Goal: Ask a question: Seek information or help from site administrators or community

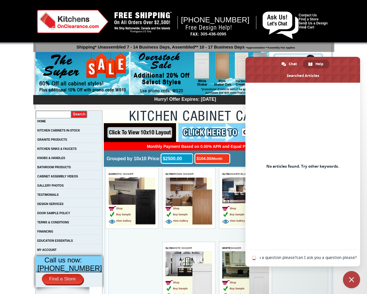
scroll to position [0, 75]
type input "the"
select select "color_group_sort"
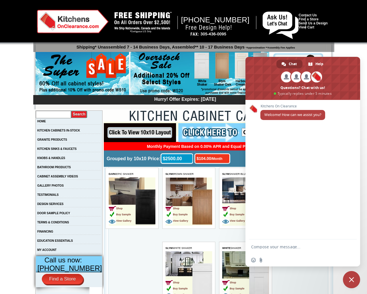
select select "color_group_sort"
type textarea "20"
type input "C:\fakepath\text_plain"
type textarea "20 :)"
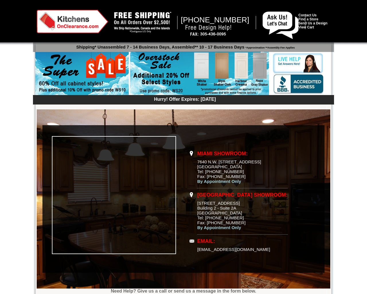
scroll to position [315, 0]
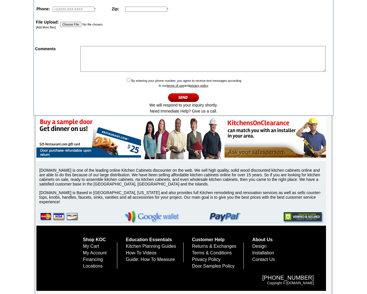
type input "zbdrariI"
type input "testing@example.com"
type input "555-666-0606"
type input "94102"
type input "C:\fakepath\text_plain"
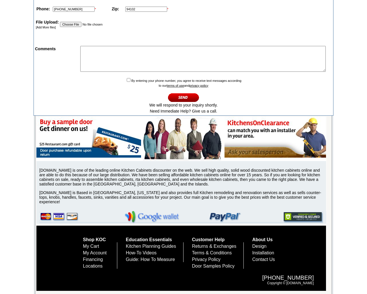
type input "C:\fakepath\text_plain"
type textarea "1"
checkbox input "false"
type input "C:\fakepath\text_plain"
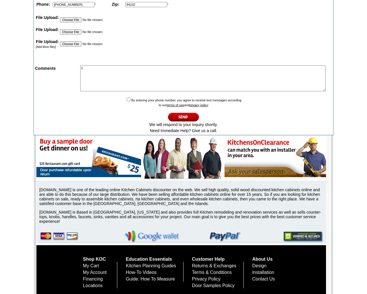
type input "C:\fakepath\text_plain"
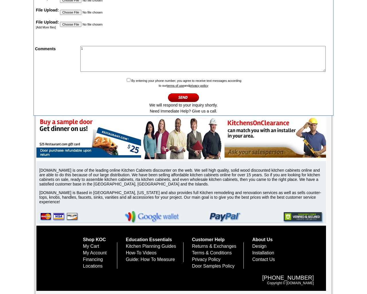
type input "C:\fakepath\text_plain"
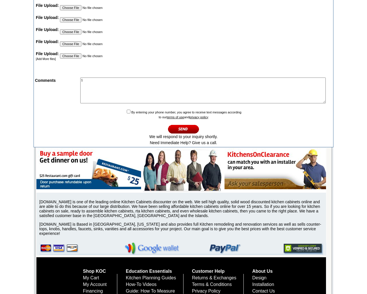
type input "C:\fakepath\text_plain"
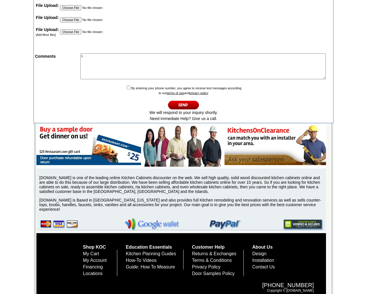
scroll to position [375, 0]
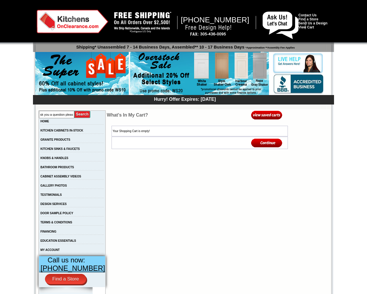
scroll to position [0, 15]
type input "can I ask you a question pleas"
click at [74, 110] on input "image" at bounding box center [82, 114] width 16 height 8
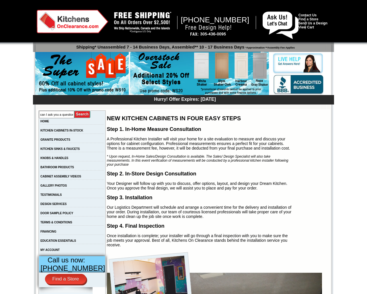
scroll to position [0, 15]
type input "can I ask you a question pleas"
click at [74, 110] on input "image" at bounding box center [82, 114] width 16 height 8
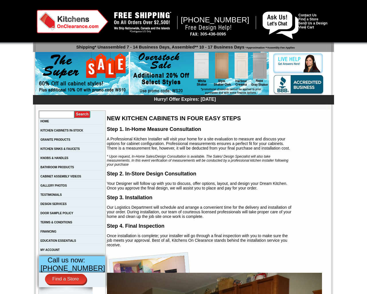
scroll to position [0, 0]
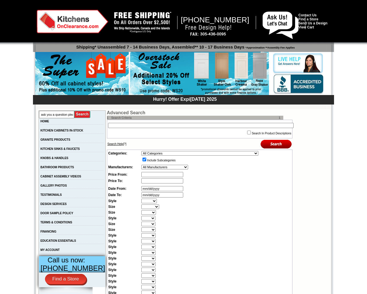
scroll to position [0, 15]
type input "can I ask you a question pleas"
click at [74, 110] on input "image" at bounding box center [82, 114] width 16 height 8
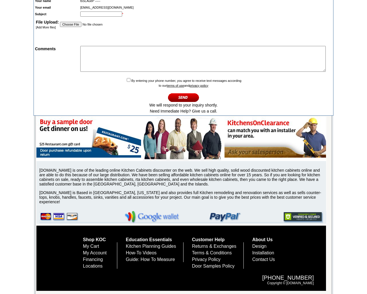
scroll to position [312, 0]
type input "can I ask you a question please?"
click at [168, 93] on input "image" at bounding box center [183, 97] width 31 height 9
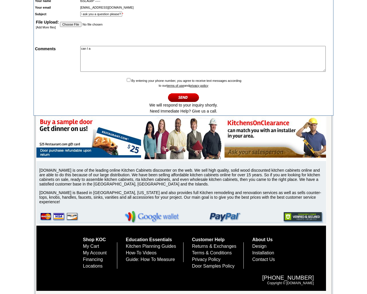
scroll to position [0, 0]
type textarea "can I ask you a question please?"
type input "80"
type input "C:\fakepath\text_plain"
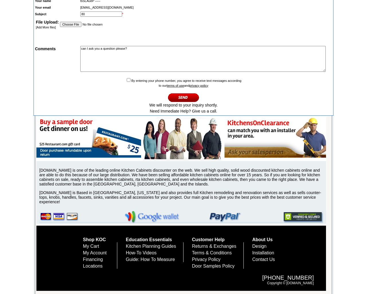
type textarea "1"
checkbox input "false"
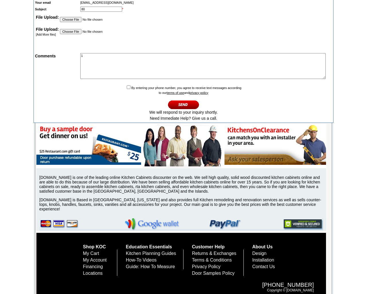
type input "C:\fakepath\text_plain"
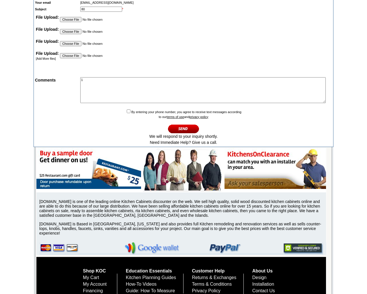
type input "C:\fakepath\text_plain"
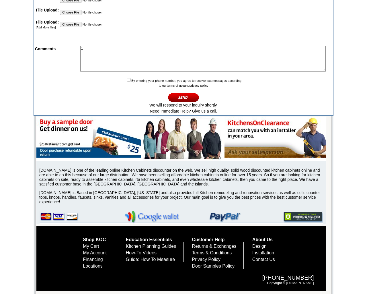
type input "C:\fakepath\text_plain"
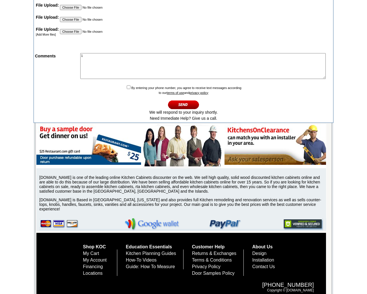
type input "C:\fakepath\text_plain"
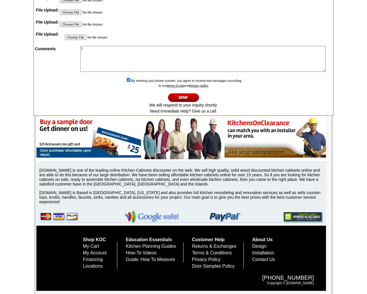
checkbox input "false"
type textarea "1"
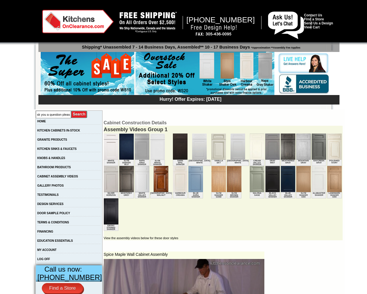
type input "can I ask you a question pleas"
click at [71, 110] on input "image" at bounding box center [79, 114] width 16 height 8
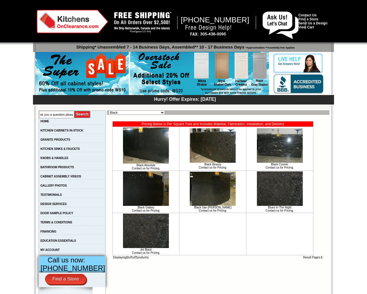
scroll to position [0, 15]
type input "can I ask you a question pleas"
click at [74, 110] on input "image" at bounding box center [82, 114] width 16 height 8
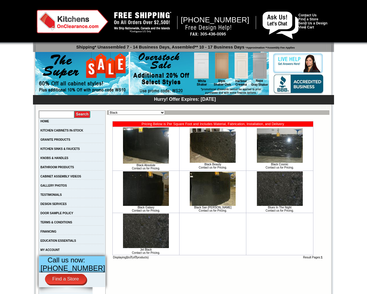
select select "https://www.kitchensonclearance.com/granite-products-juparana-exotics-c-61_7766…"
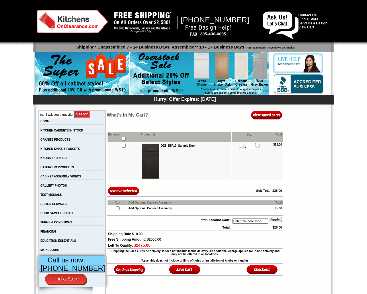
scroll to position [0, 15]
type input "can I ask you a question pleas"
click at [74, 110] on input "image" at bounding box center [82, 114] width 16 height 8
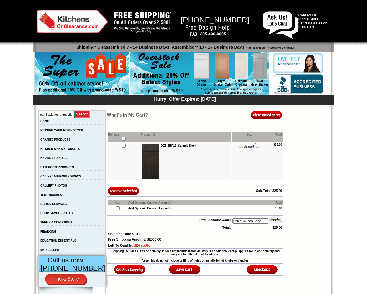
type input "can I ask you a question please?1"
click at [108, 186] on input "image" at bounding box center [123, 190] width 31 height 9
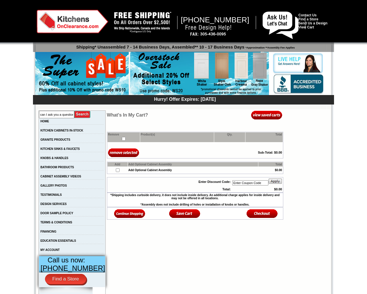
scroll to position [336, 0]
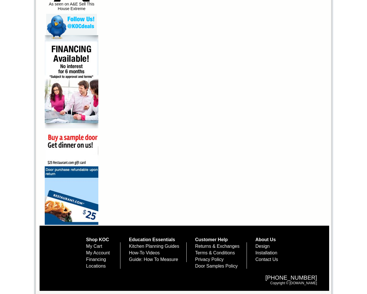
checkbox input "false"
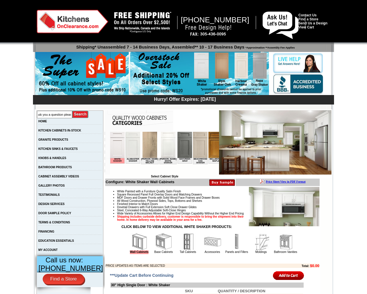
scroll to position [0, 15]
type input "can I ask you a question pleas"
click at [72, 110] on input "image" at bounding box center [80, 114] width 16 height 8
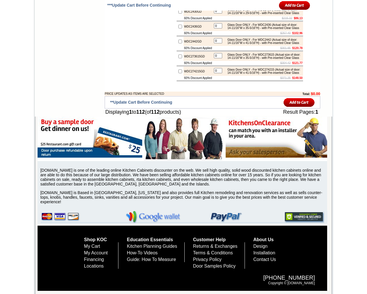
checkbox input "false"
type input "0"
checkbox input "true"
checkbox input "false"
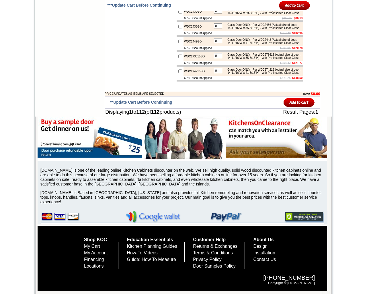
type input "0"
checkbox input "false"
checkbox input "true"
type input "0"
checkbox input "true"
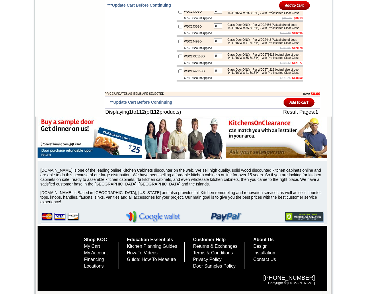
checkbox input "false"
type input "0"
checkbox input "false"
checkbox input "true"
type input "0"
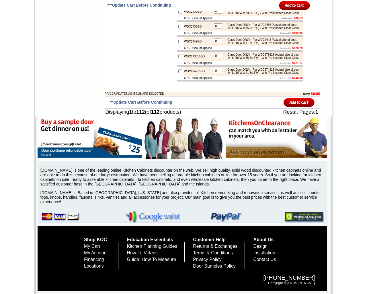
checkbox input "false"
checkbox input "true"
type input "0"
checkbox input "true"
checkbox input "false"
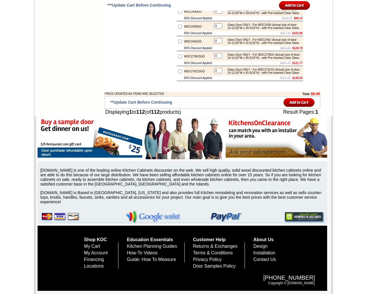
type input "0"
checkbox input "false"
checkbox input "true"
type input "0"
checkbox input "false"
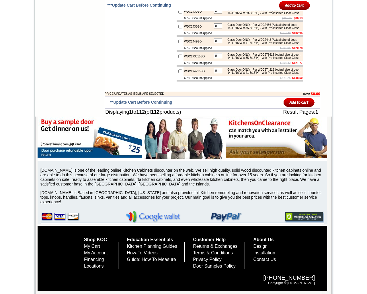
checkbox input "true"
type input "0"
checkbox input "true"
checkbox input "false"
type input "0"
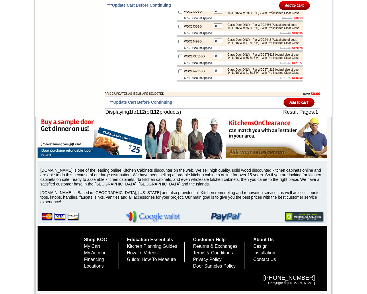
checkbox input "false"
checkbox input "true"
type input "0"
checkbox input "true"
checkbox input "false"
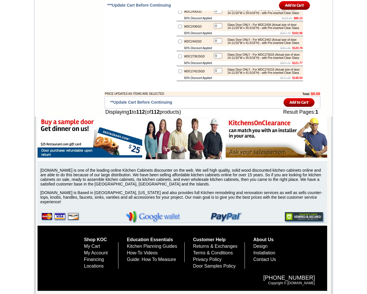
type input "0"
checkbox input "true"
checkbox input "false"
type input "0"
checkbox input "false"
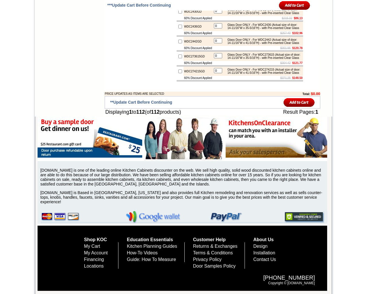
checkbox input "true"
type input "0"
checkbox input "true"
checkbox input "false"
type input "0"
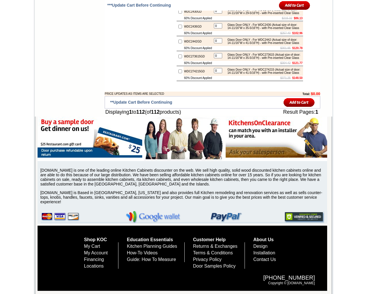
checkbox input "true"
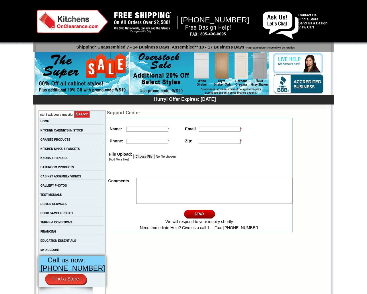
scroll to position [0, 15]
type input "can I ask you a question pleas"
click at [74, 110] on input "image" at bounding box center [82, 114] width 16 height 8
type input "zbdrariI"
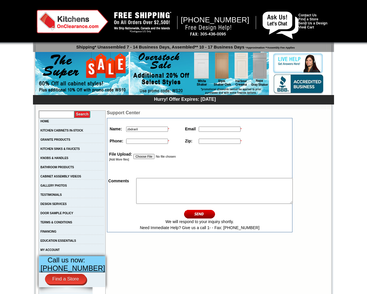
scroll to position [0, 0]
type input "testing@example.com"
type input "555-666-0606"
type input "94102"
type input "C:\fakepath\text_plain"
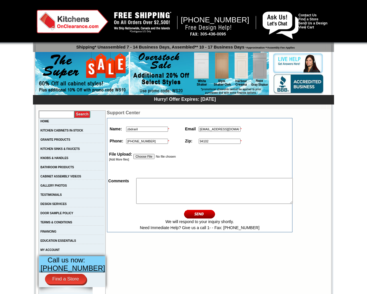
type input "C:\fakepath\text_plain"
type textarea "1"
type input "C:\fakepath\text_plain"
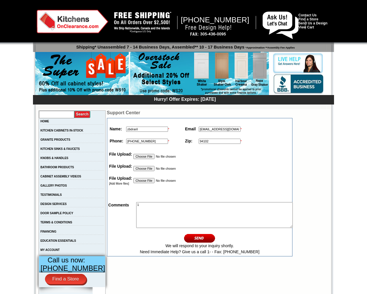
type input "C:\fakepath\text_plain"
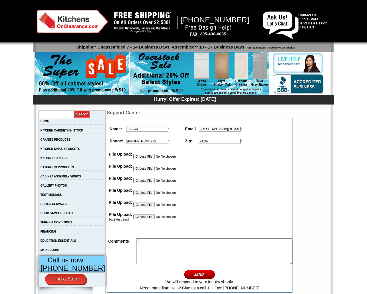
type input "C:\fakepath\text_plain"
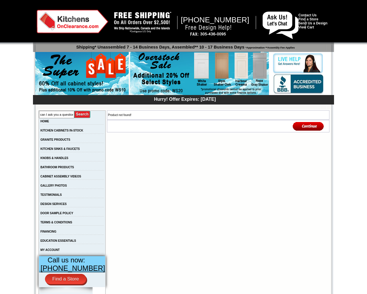
type input "can I ask you a question pleas"
click at [74, 110] on input "image" at bounding box center [82, 114] width 16 height 8
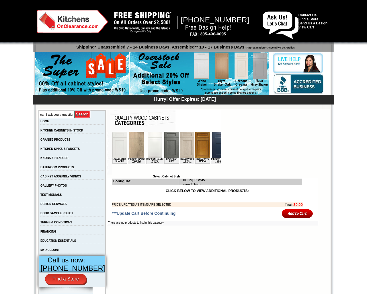
scroll to position [0, 15]
type input "can I ask you a question pleas"
click at [74, 110] on input "image" at bounding box center [82, 114] width 16 height 8
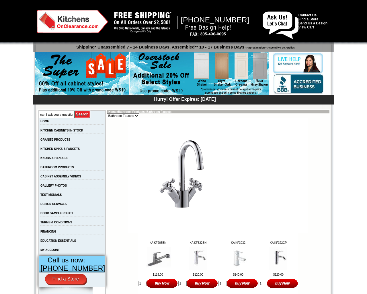
scroll to position [0, 15]
type input "can I ask you a question pleas"
click at [74, 110] on input "image" at bounding box center [82, 114] width 16 height 8
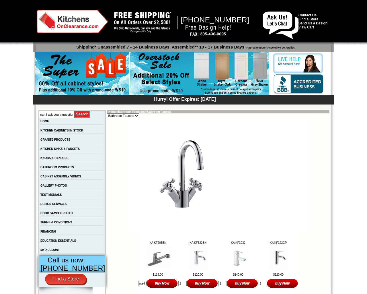
type input "can I ask you a question please?1"
click at [147, 278] on input "image" at bounding box center [162, 282] width 31 height 9
type input "can I ask you a question please?1"
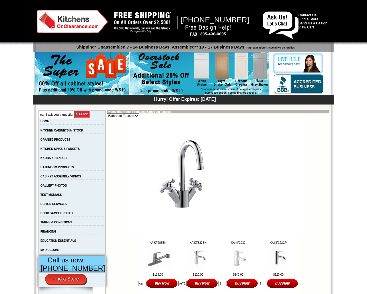
click at [187, 278] on input "image" at bounding box center [202, 282] width 31 height 9
type input "can I ask you a question please?1"
click at [227, 278] on input "image" at bounding box center [242, 282] width 31 height 9
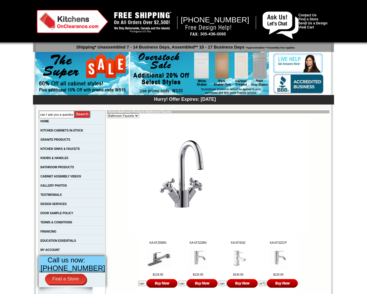
type input "can I ask you a question please?1"
click at [267, 278] on input "image" at bounding box center [282, 282] width 31 height 9
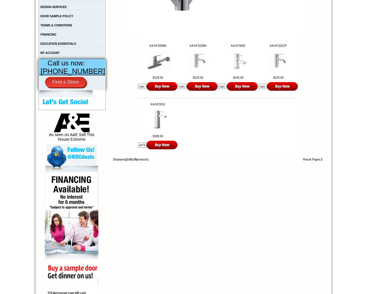
type input "can I ask you a question please?1"
click at [147, 140] on input "image" at bounding box center [162, 144] width 31 height 9
select select "https://www.kitchensonclearance.com/bathroom-products-bathroom-faucets-c-13831_…"
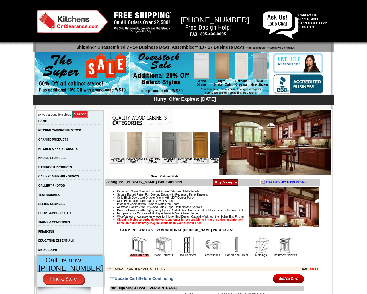
scroll to position [0, 15]
type input "can I ask you a question pleas"
click at [72, 110] on input "image" at bounding box center [80, 114] width 16 height 8
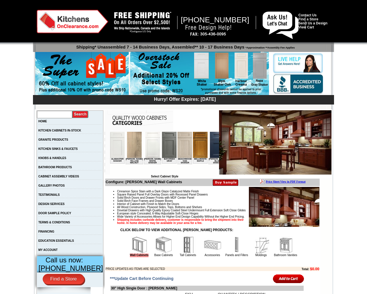
checkbox input "false"
type input "0"
checkbox input "false"
checkbox input "true"
type input "0"
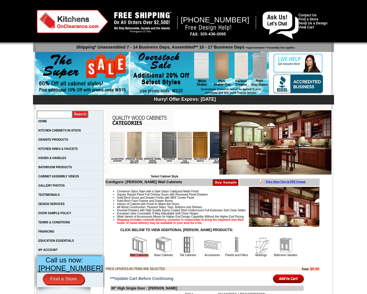
checkbox input "false"
checkbox input "true"
type input "0"
checkbox input "false"
checkbox input "true"
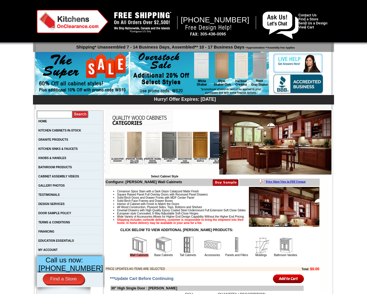
type input "0"
checkbox input "false"
checkbox input "true"
type input "0"
checkbox input "false"
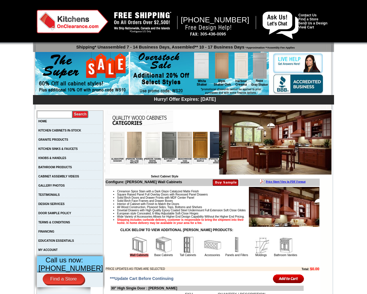
checkbox input "true"
type input "0"
checkbox input "false"
checkbox input "true"
type input "0"
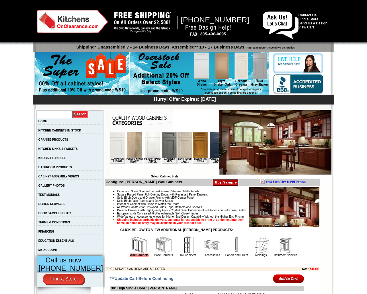
checkbox input "false"
checkbox input "true"
type input "0"
checkbox input "true"
checkbox input "false"
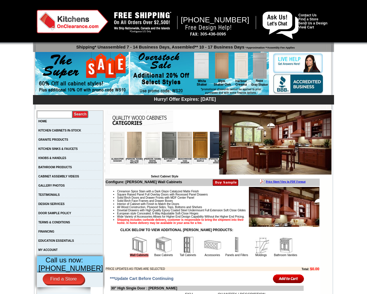
type input "0"
checkbox input "false"
checkbox input "true"
type input "0"
checkbox input "false"
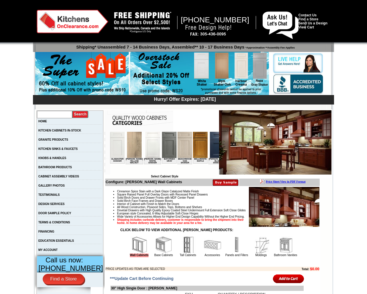
checkbox input "true"
type input "0"
checkbox input "false"
checkbox input "true"
type input "0"
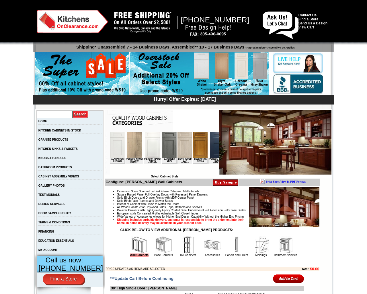
checkbox input "false"
checkbox input "true"
type input "0"
checkbox input "false"
checkbox input "true"
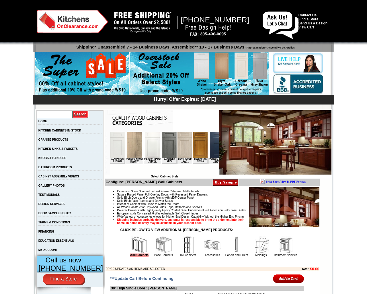
type input "0"
checkbox input "true"
checkbox input "false"
type input "0"
checkbox input "false"
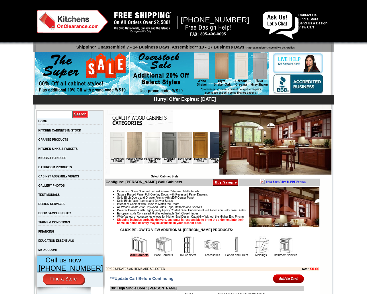
checkbox input "true"
type input "0"
checkbox input "false"
checkbox input "true"
type input "0"
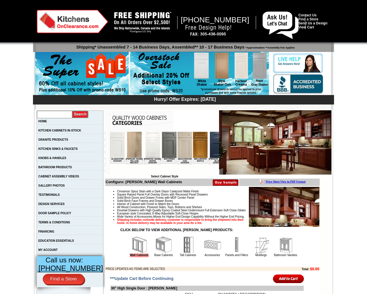
checkbox input "true"
checkbox input "false"
type input "0"
checkbox input "false"
checkbox input "true"
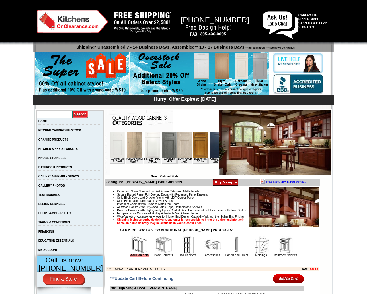
type input "0"
checkbox input "false"
checkbox input "true"
type input "0"
checkbox input "false"
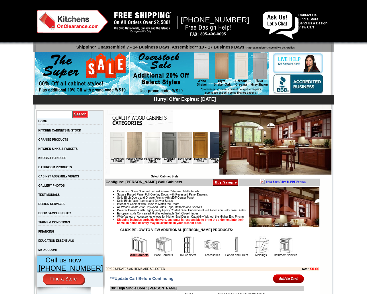
checkbox input "true"
type input "0"
checkbox input "true"
checkbox input "false"
type input "0"
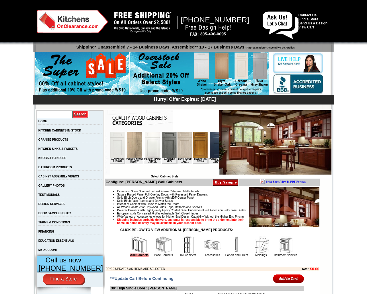
checkbox input "false"
checkbox input "true"
type input "0"
checkbox input "false"
checkbox input "true"
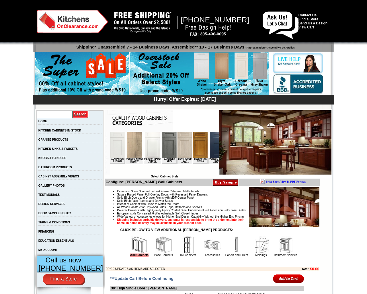
type input "0"
checkbox input "false"
checkbox input "true"
type input "0"
checkbox input "false"
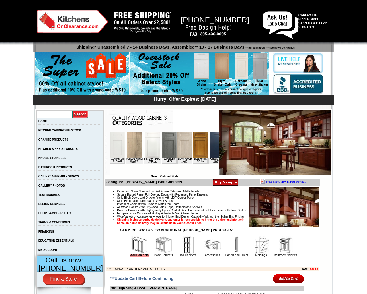
checkbox input "true"
type input "0"
checkbox input "false"
checkbox input "true"
type input "0"
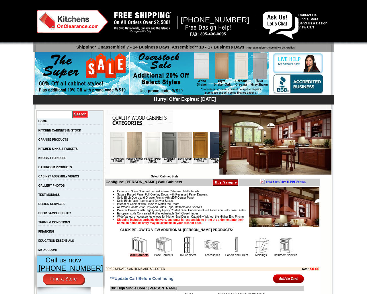
checkbox input "true"
checkbox input "false"
type input "0"
checkbox input "false"
checkbox input "true"
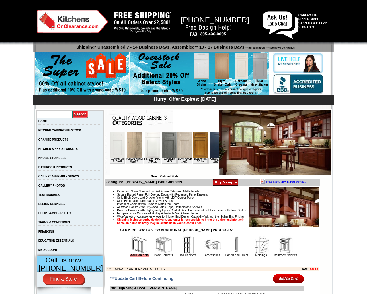
type input "0"
checkbox input "false"
checkbox input "true"
type input "0"
checkbox input "false"
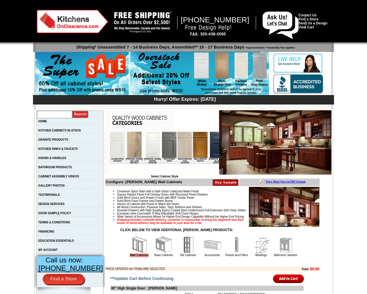
checkbox input "true"
type input "0"
checkbox input "false"
checkbox input "true"
type input "0"
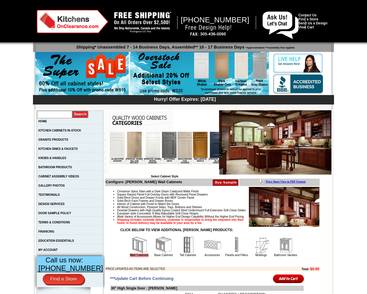
checkbox input "false"
checkbox input "true"
type input "0"
checkbox input "false"
checkbox input "true"
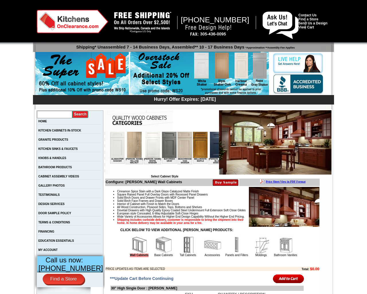
type input "0"
checkbox input "false"
checkbox input "true"
type input "0"
checkbox input "false"
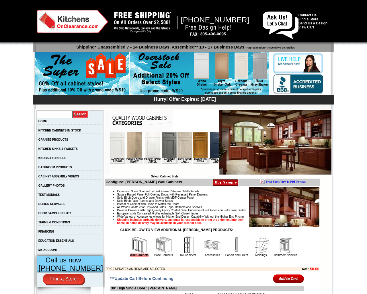
checkbox input "true"
type input "0"
checkbox input "true"
checkbox input "false"
type input "0"
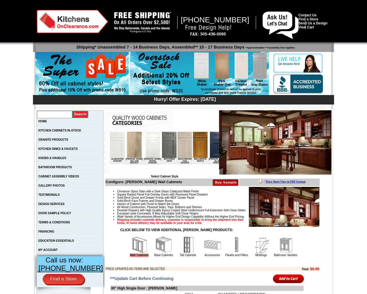
checkbox input "false"
checkbox input "true"
type input "0"
checkbox input "false"
checkbox input "true"
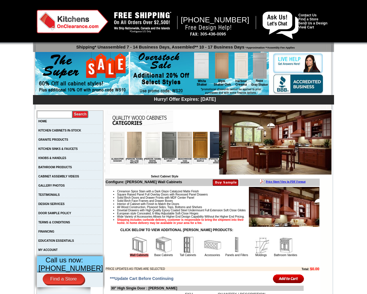
type input "0"
checkbox input "false"
checkbox input "true"
type input "0"
checkbox input "false"
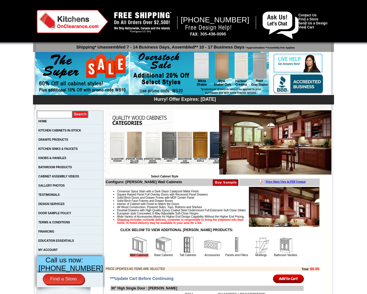
checkbox input "true"
type input "0"
checkbox input "true"
checkbox input "false"
type input "0"
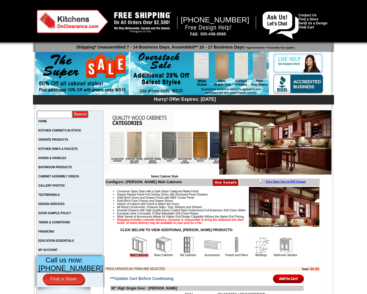
checkbox input "false"
checkbox input "true"
type input "0"
checkbox input "false"
checkbox input "true"
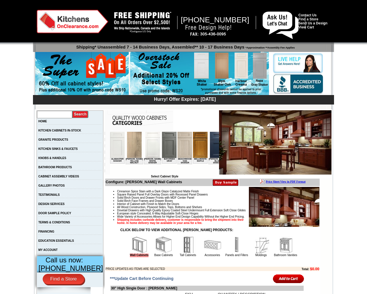
type input "0"
checkbox input "false"
checkbox input "true"
type input "0"
checkbox input "false"
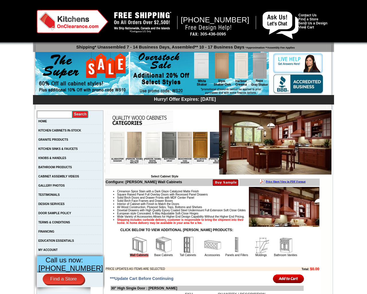
checkbox input "true"
type input "0"
checkbox input "false"
checkbox input "true"
type input "0"
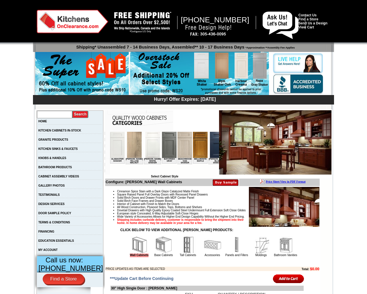
checkbox input "false"
checkbox input "true"
type input "0"
checkbox input "true"
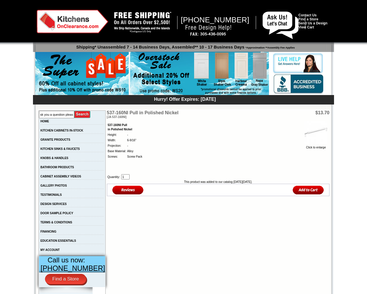
type input "can I ask you a question pleas"
click at [74, 110] on input "image" at bounding box center [82, 114] width 16 height 8
type input "c1"
click at [293, 185] on input "image" at bounding box center [308, 189] width 31 height 9
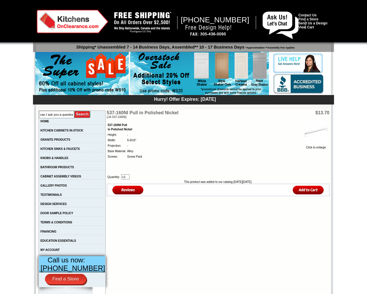
click at [293, 185] on input "image" at bounding box center [308, 189] width 31 height 9
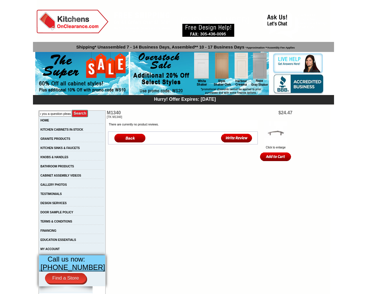
type input "can I ask you a question pleas"
click at [72, 110] on input "image" at bounding box center [80, 114] width 16 height 8
type input "can I ask you a question pleas"
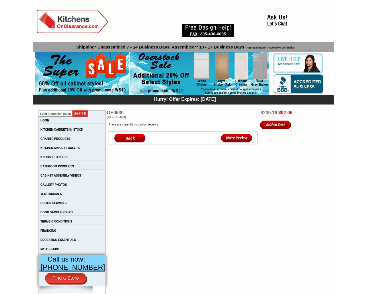
click at [72, 110] on input "image" at bounding box center [80, 114] width 16 height 8
